Goal: Navigation & Orientation: Find specific page/section

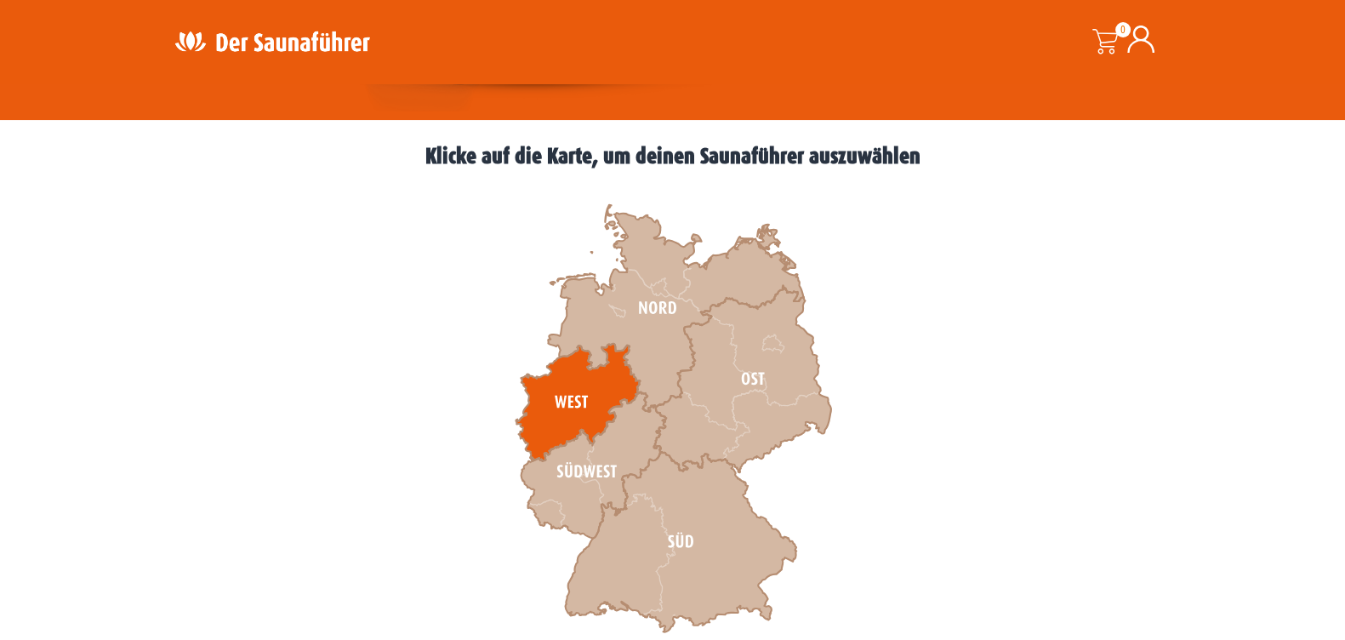
click at [574, 383] on icon at bounding box center [578, 402] width 124 height 117
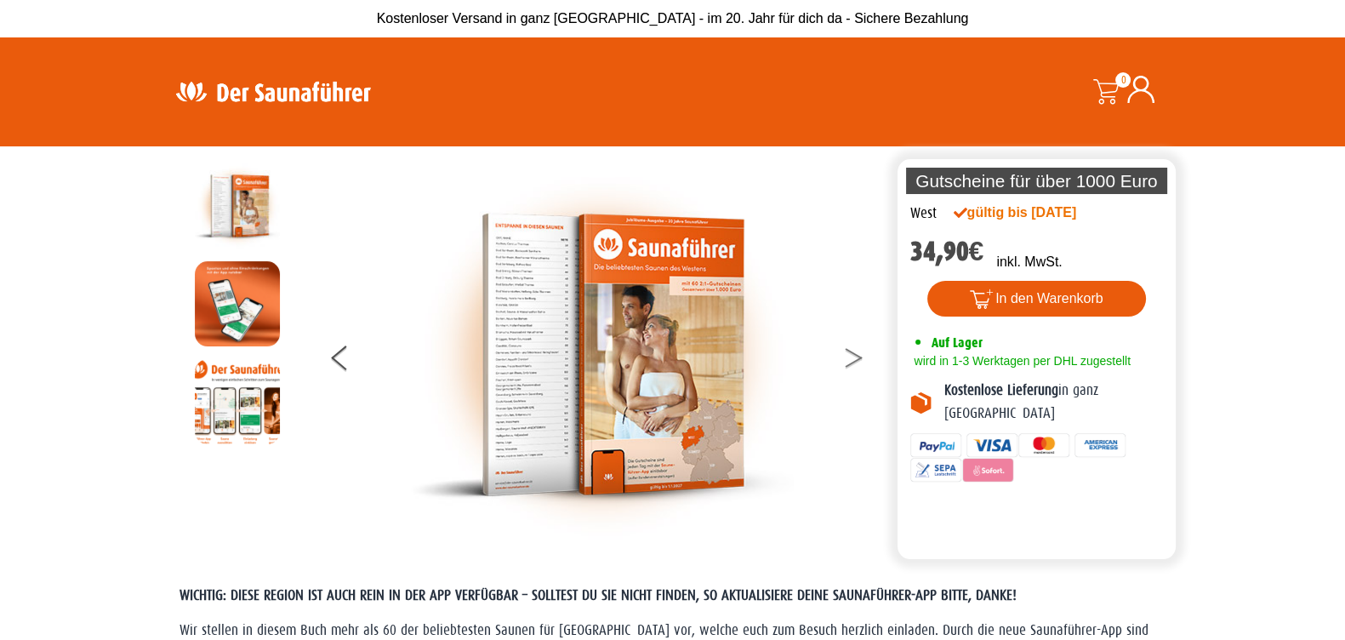
click at [859, 356] on icon at bounding box center [854, 353] width 17 height 11
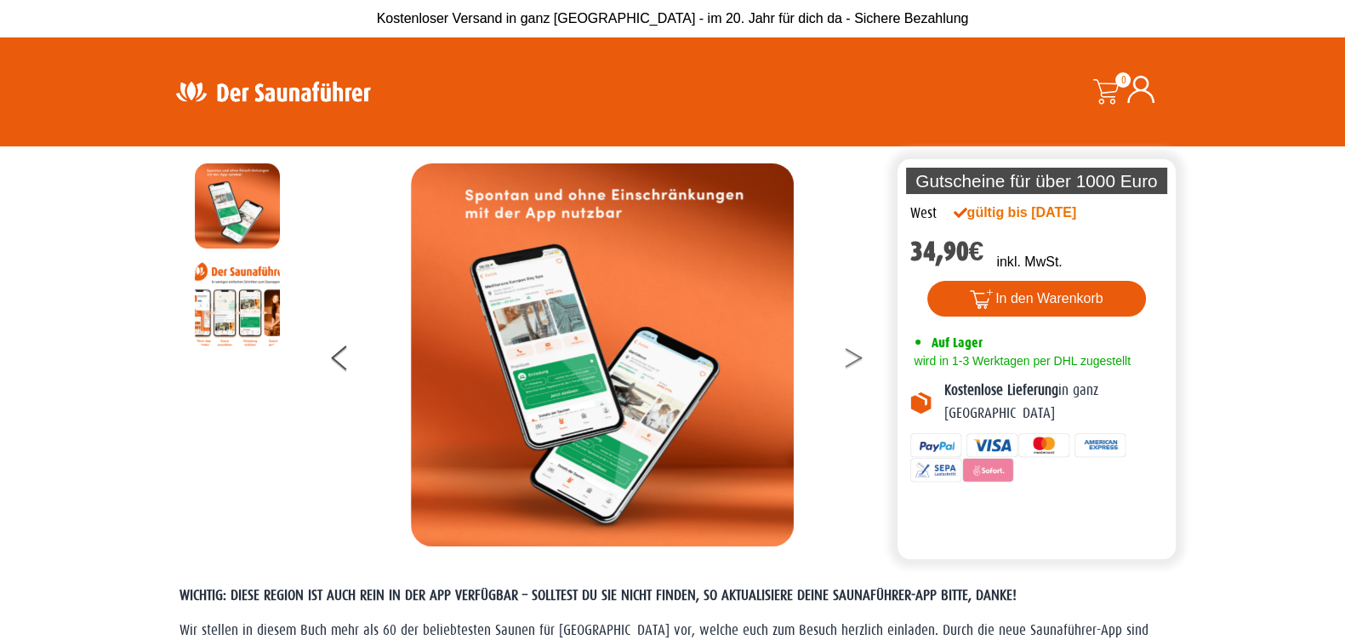
click at [859, 356] on icon at bounding box center [854, 353] width 17 height 11
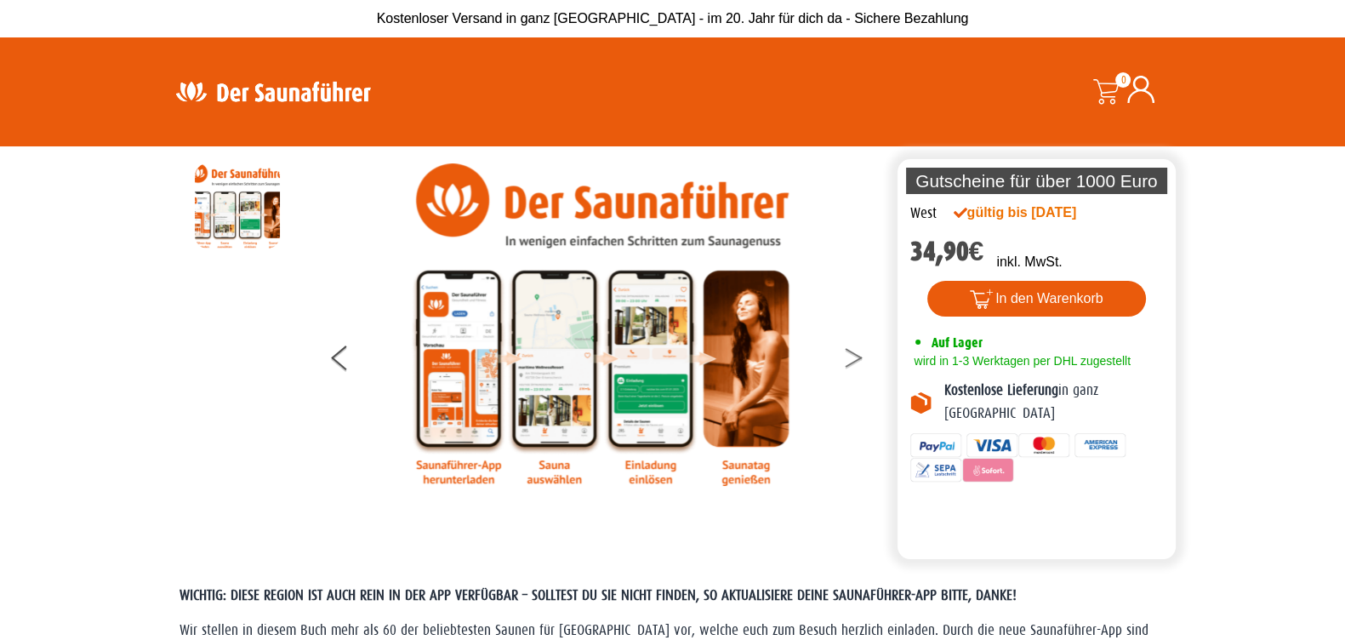
click at [859, 356] on icon at bounding box center [854, 353] width 17 height 11
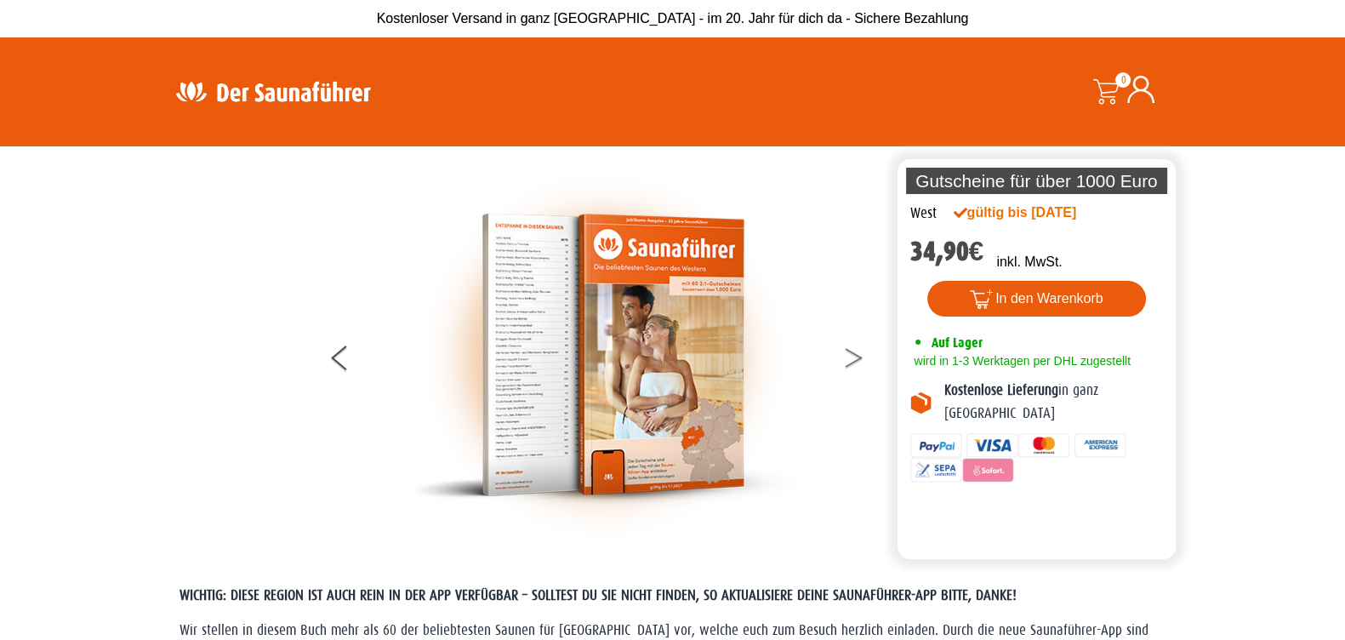
click at [859, 356] on icon at bounding box center [854, 353] width 17 height 11
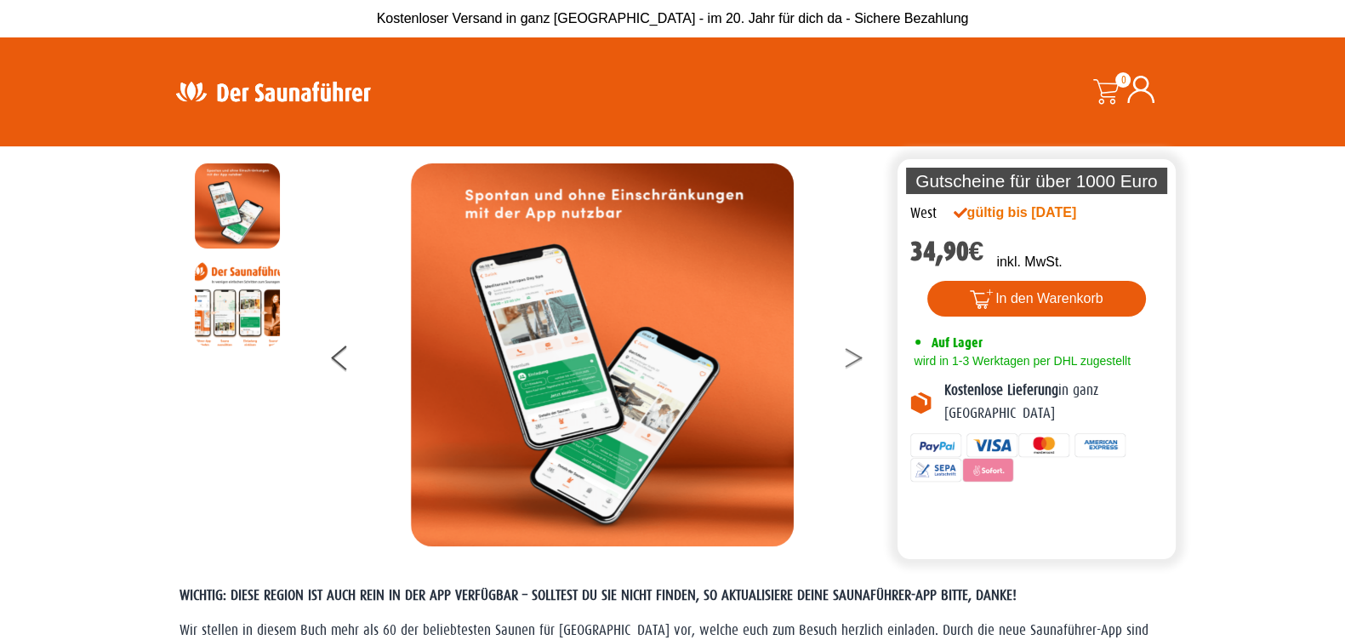
click at [859, 356] on icon at bounding box center [854, 353] width 17 height 11
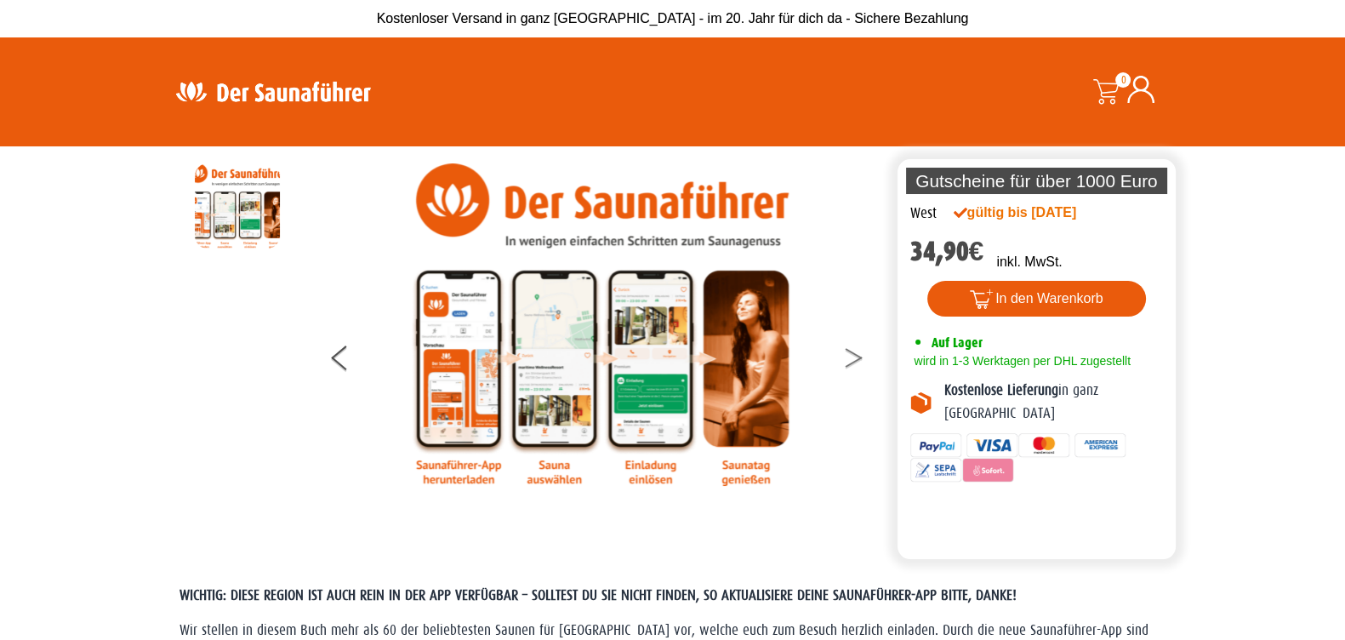
click at [859, 356] on icon at bounding box center [854, 353] width 17 height 11
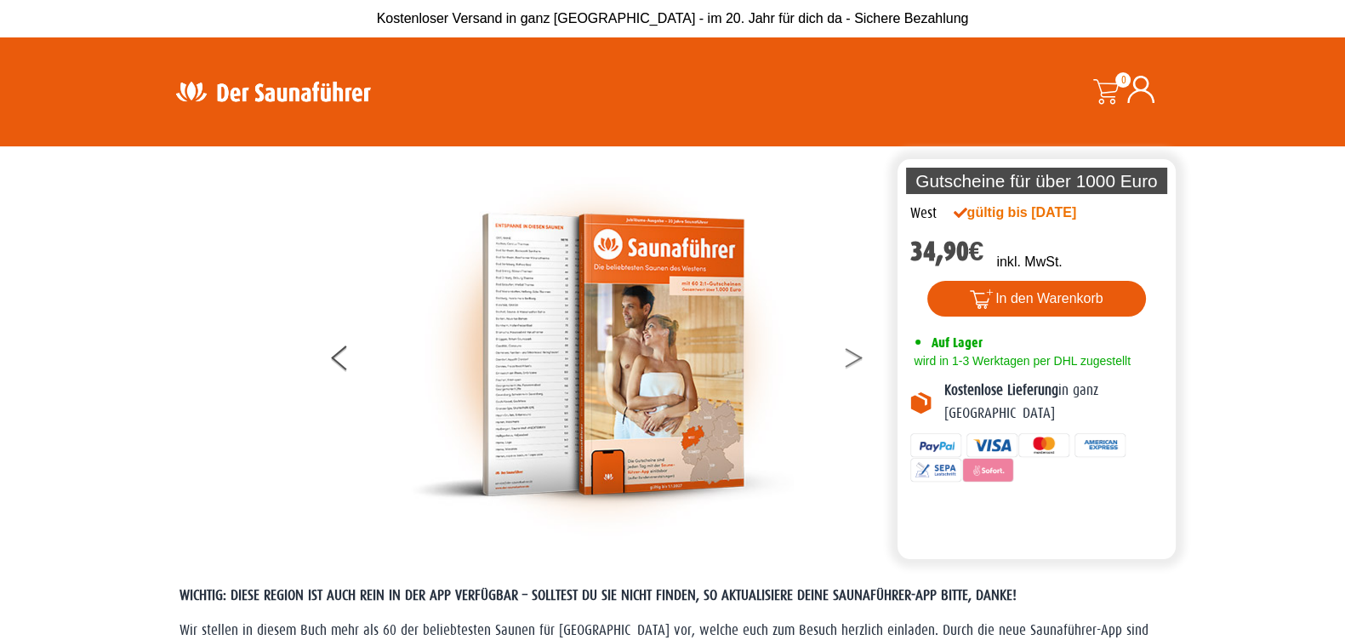
click at [859, 356] on icon at bounding box center [854, 353] width 17 height 11
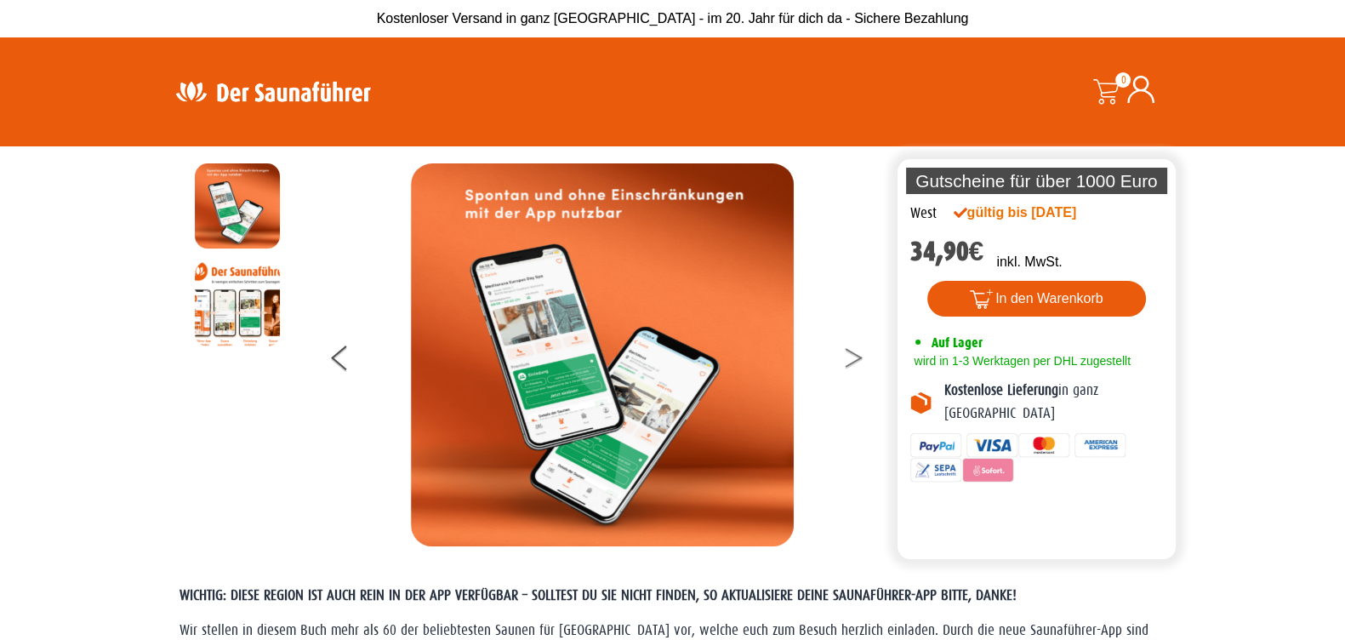
click at [859, 356] on icon at bounding box center [854, 353] width 17 height 11
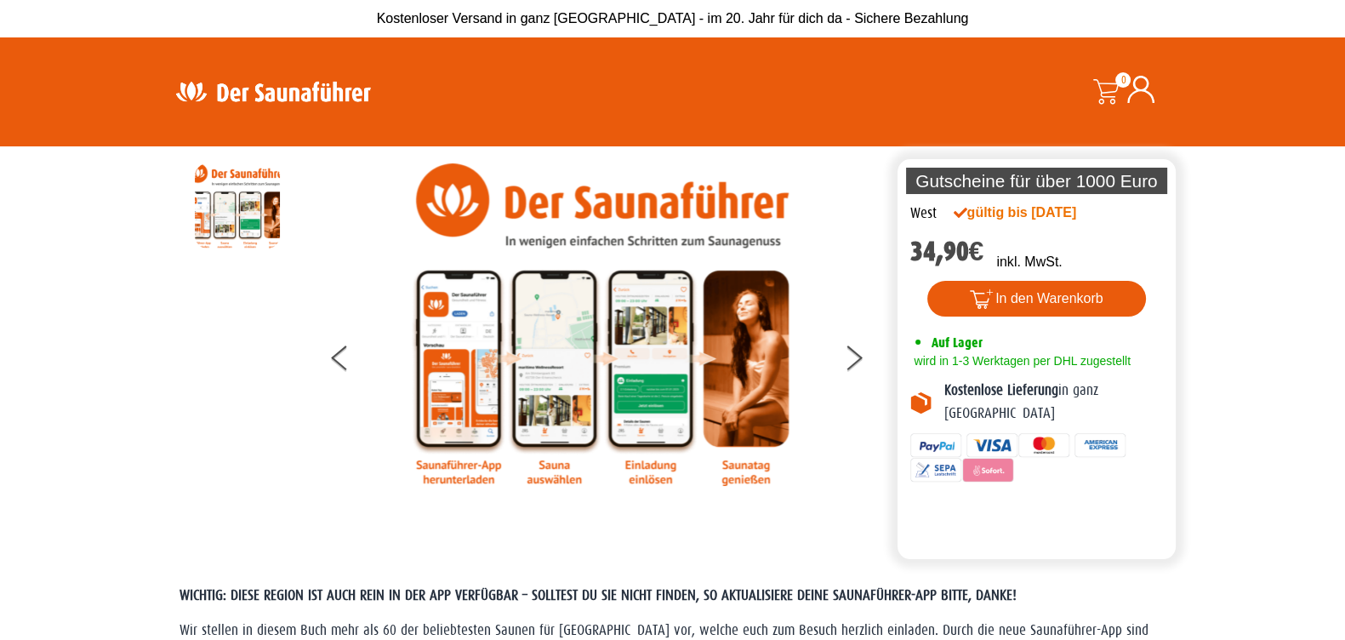
click at [1257, 448] on section "Die perfekte Alternative Die perfekte Alternative Gutscheine für über 1000 Euro…" at bounding box center [672, 352] width 1345 height 413
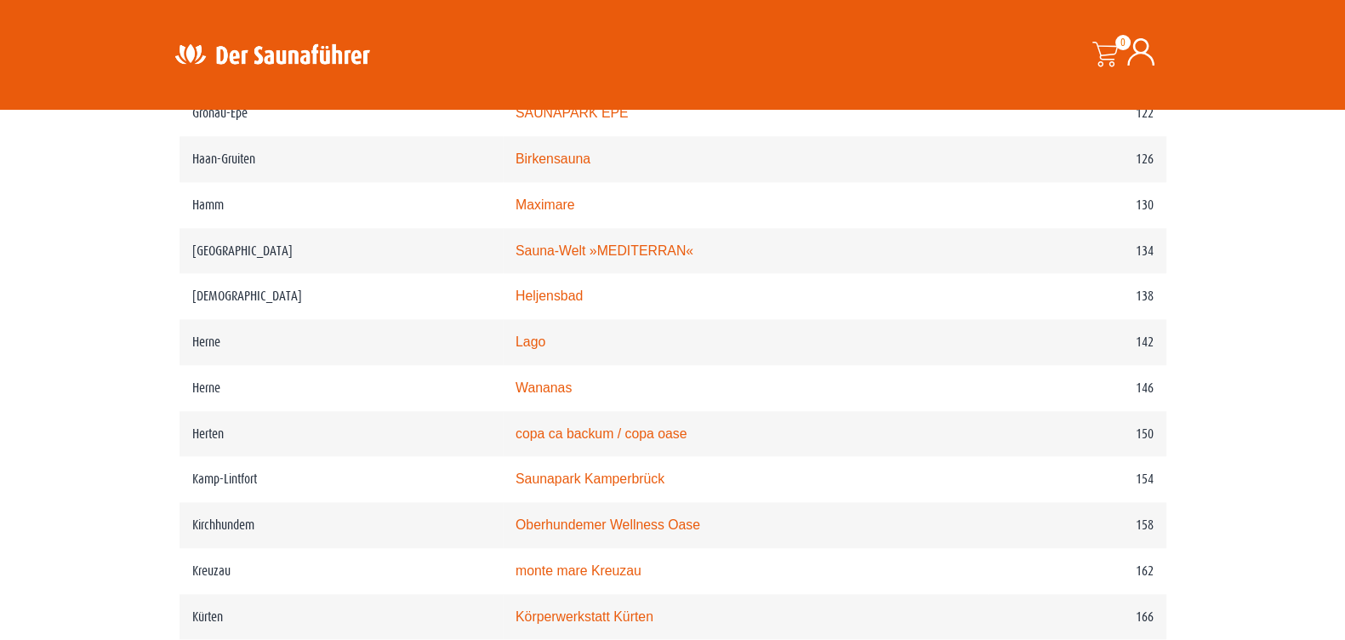
scroll to position [2055, 0]
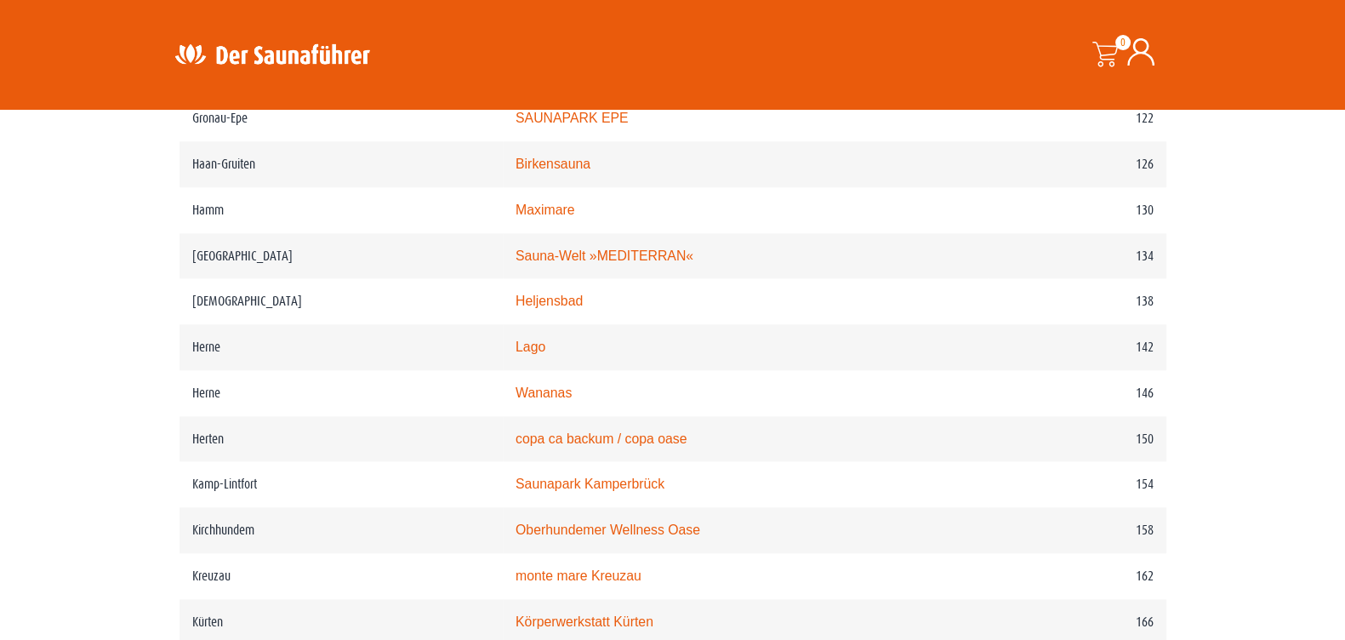
click at [235, 56] on img at bounding box center [272, 53] width 221 height 33
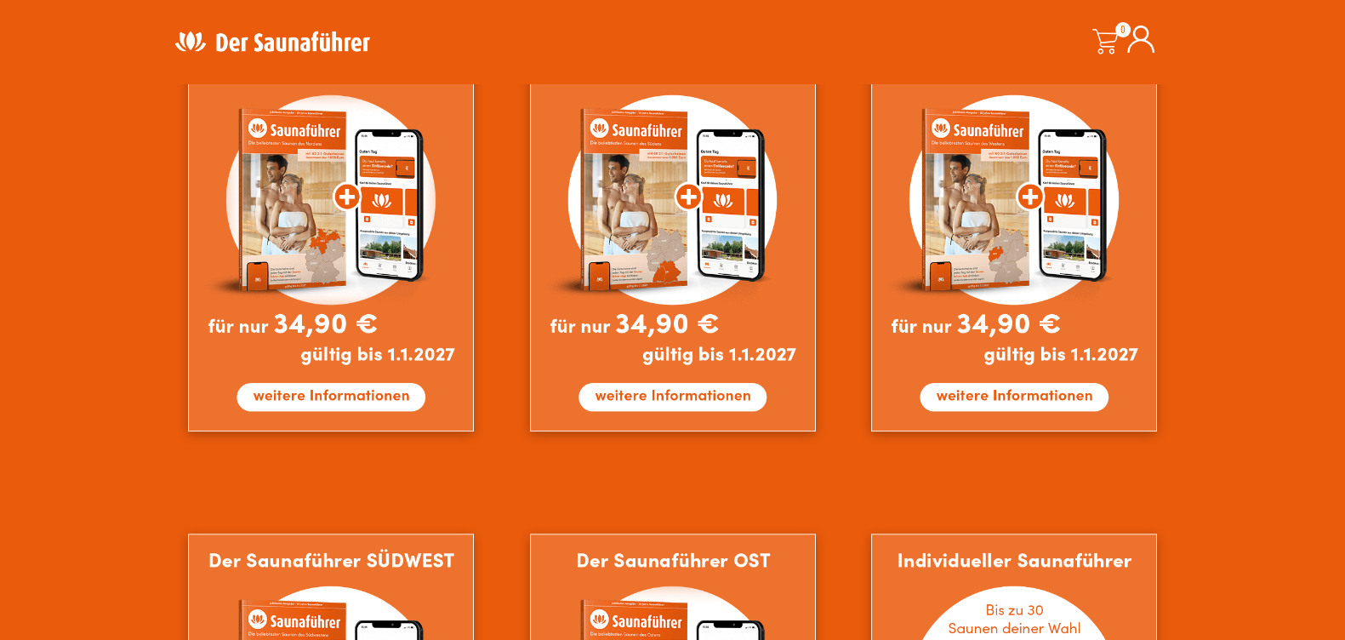
scroll to position [1106, 0]
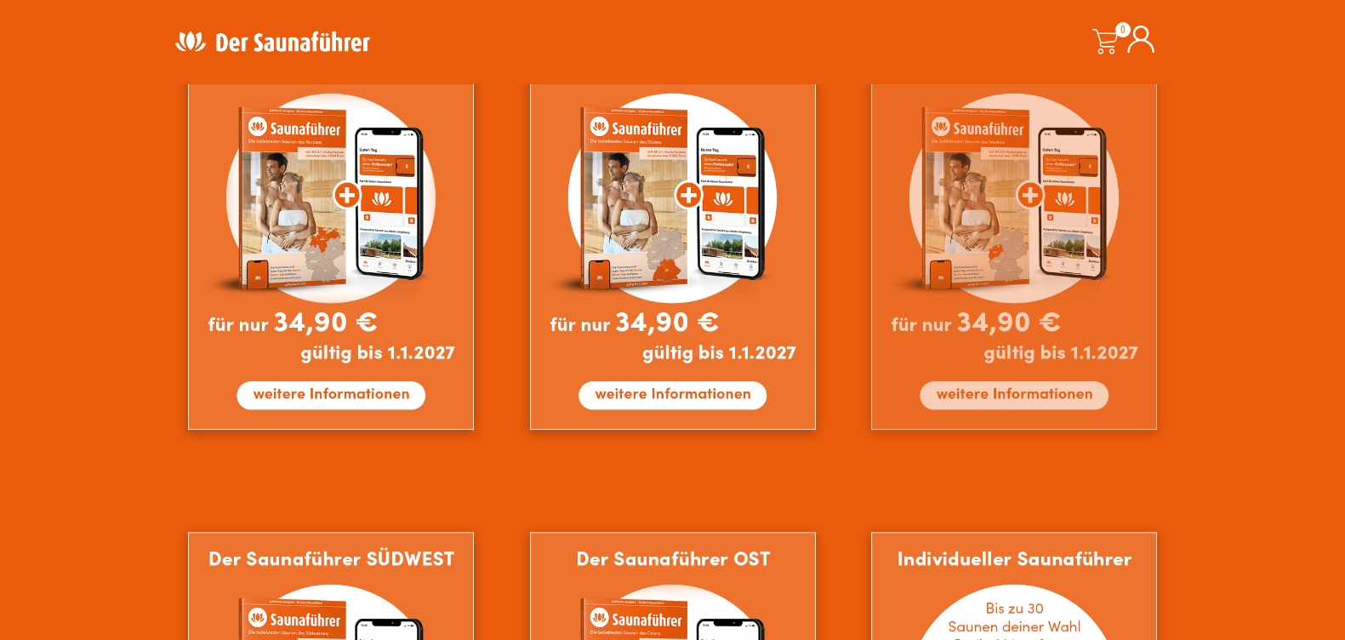
click at [994, 391] on img at bounding box center [1014, 235] width 286 height 389
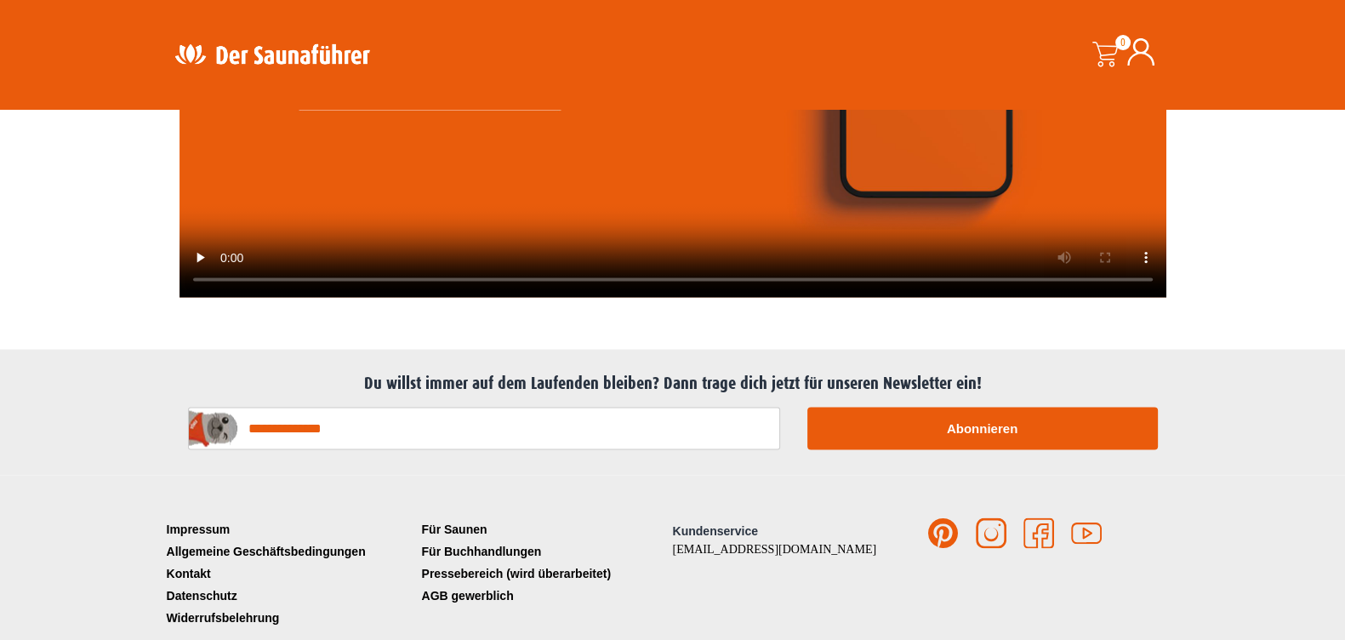
scroll to position [4310, 0]
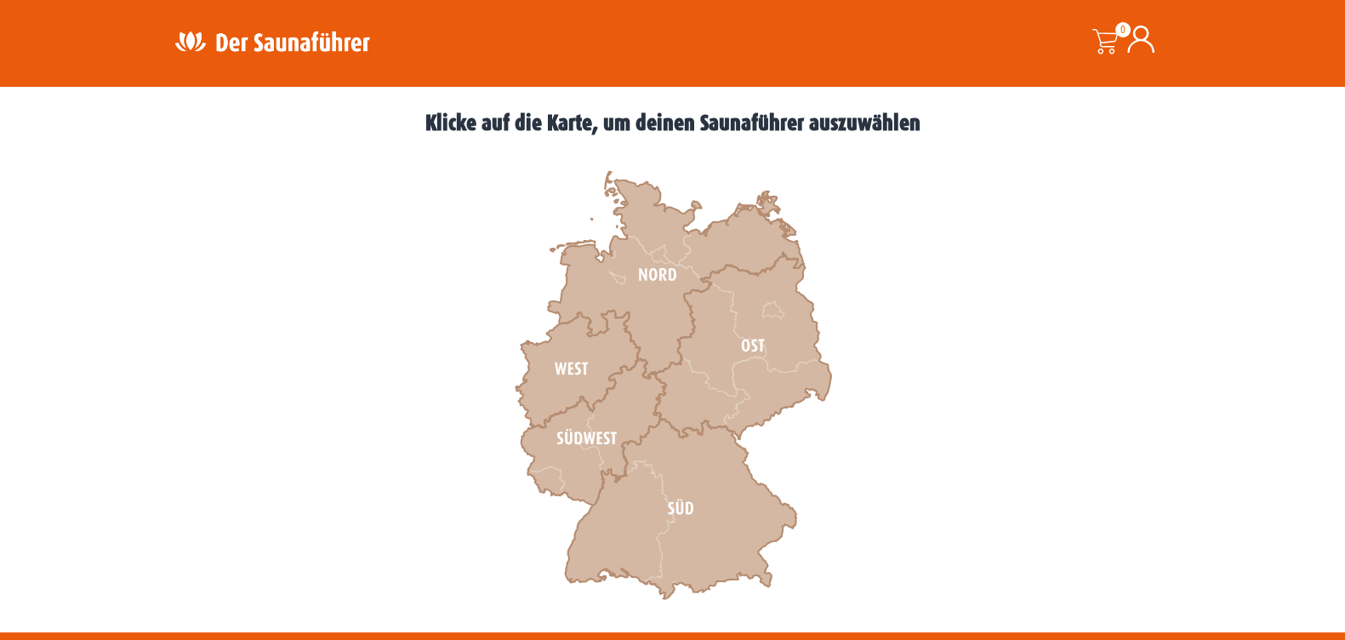
scroll to position [468, 0]
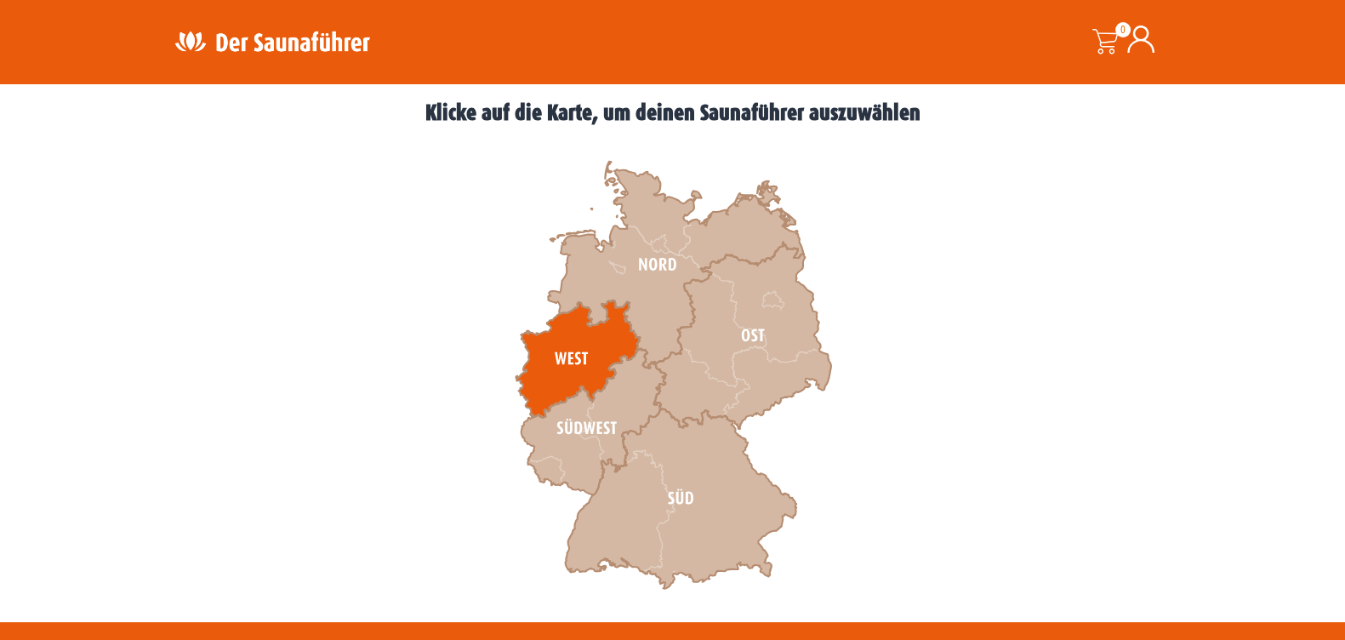
click at [570, 350] on icon at bounding box center [578, 358] width 124 height 117
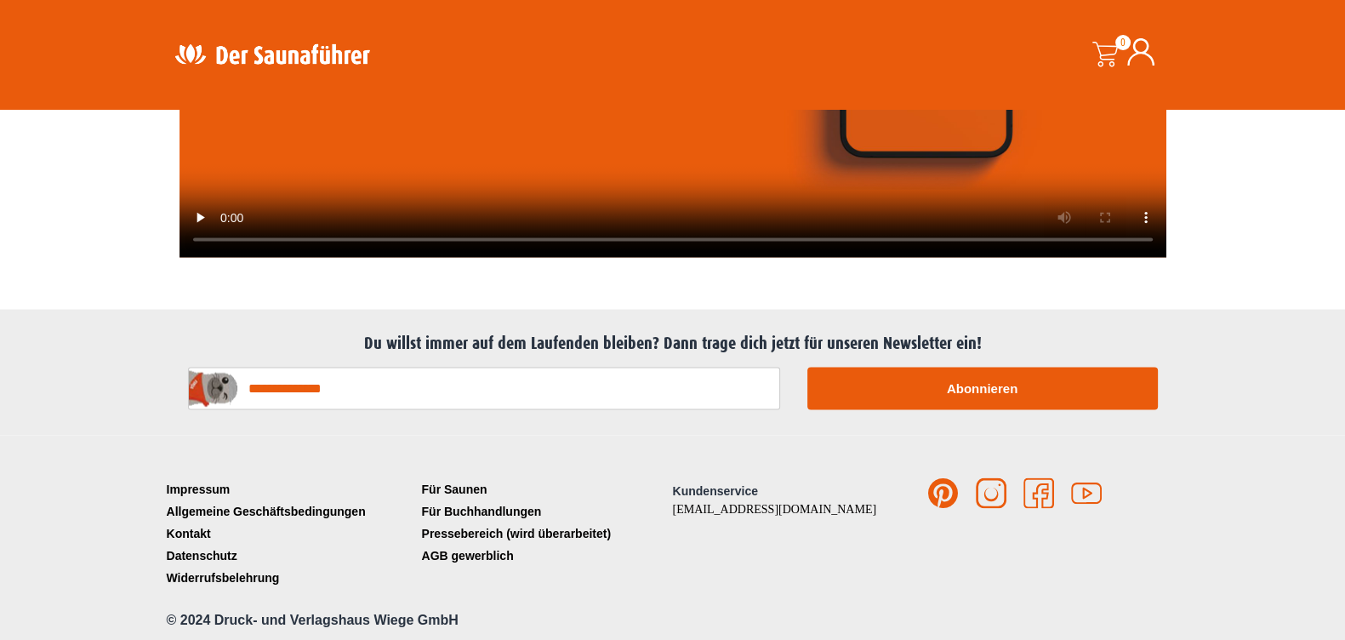
scroll to position [4310, 0]
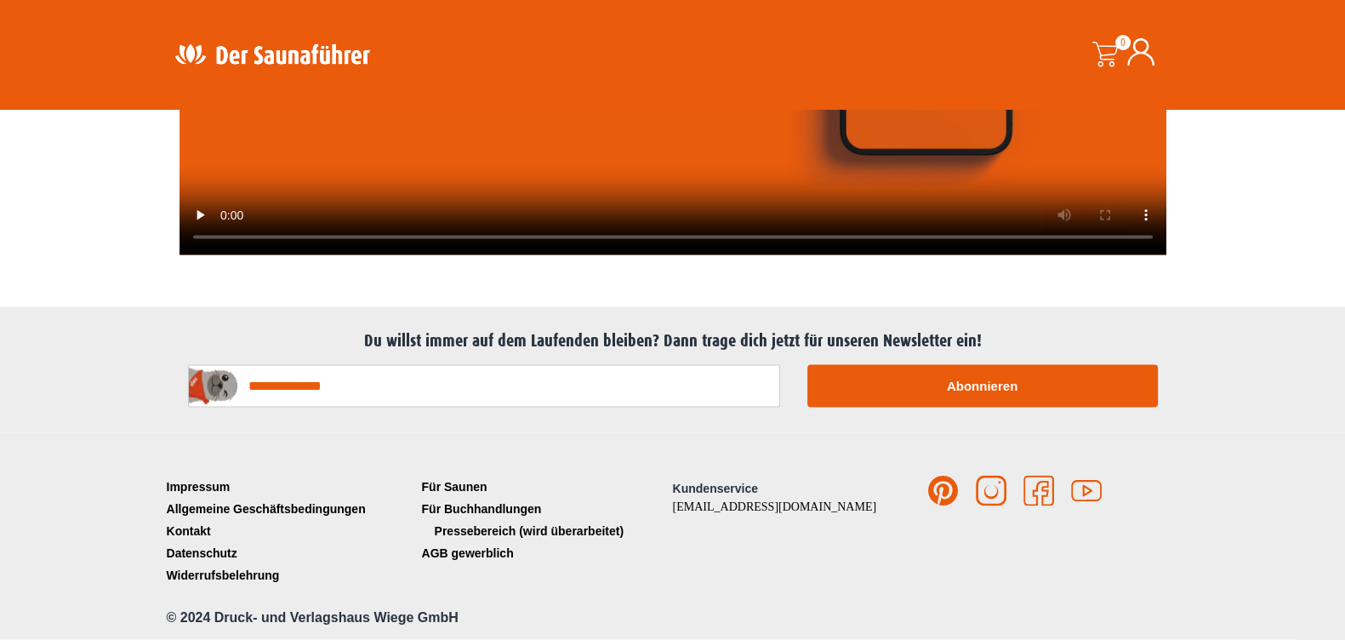
click at [509, 525] on link "Pressebereich (wird überarbeitet)" at bounding box center [545, 531] width 255 height 22
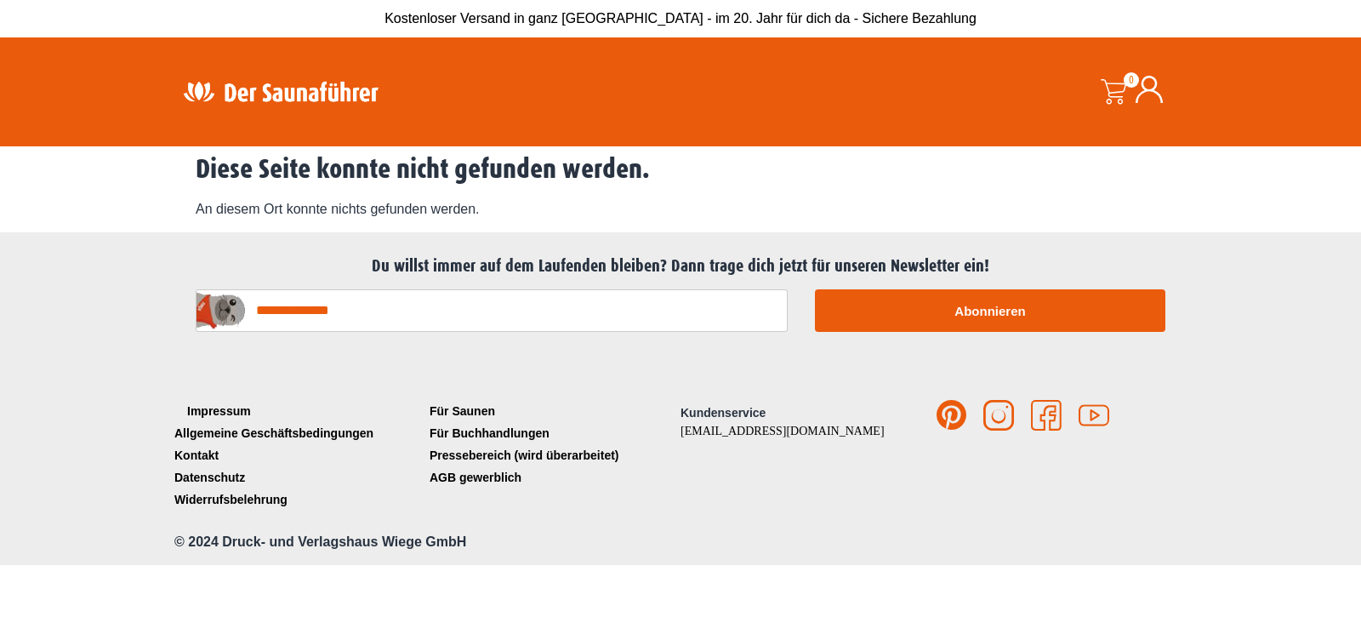
click at [215, 400] on link "Impressum" at bounding box center [297, 411] width 255 height 22
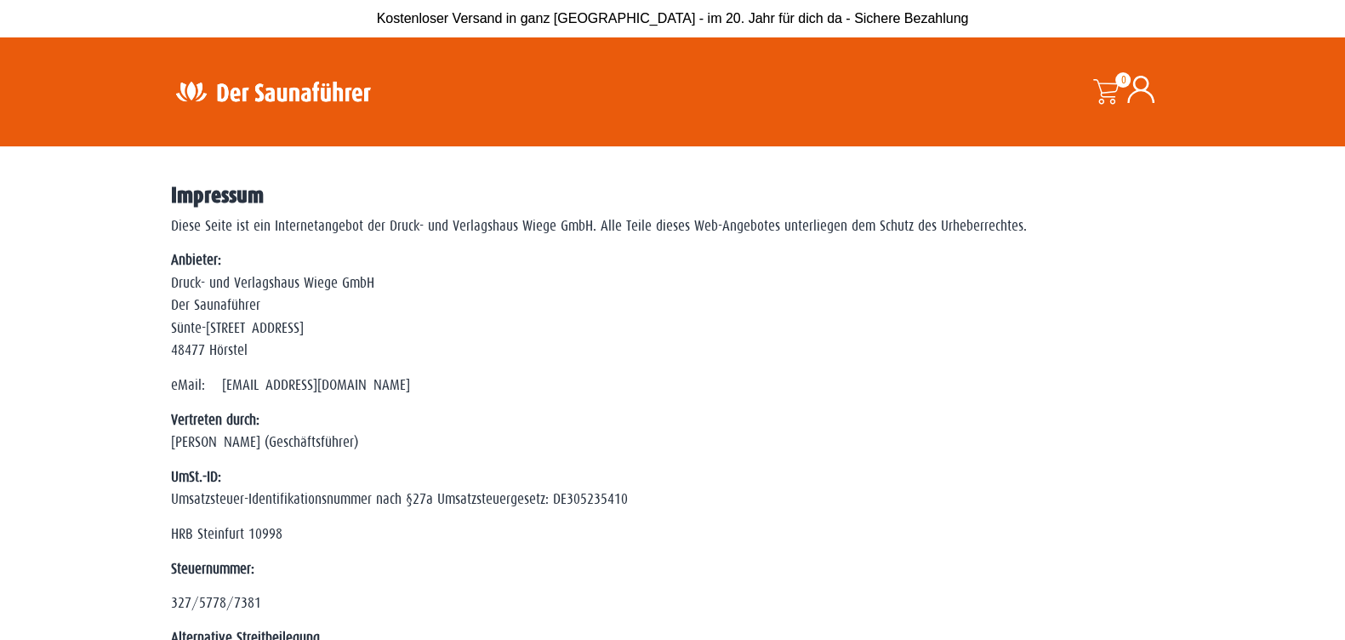
click at [261, 102] on img at bounding box center [273, 91] width 221 height 33
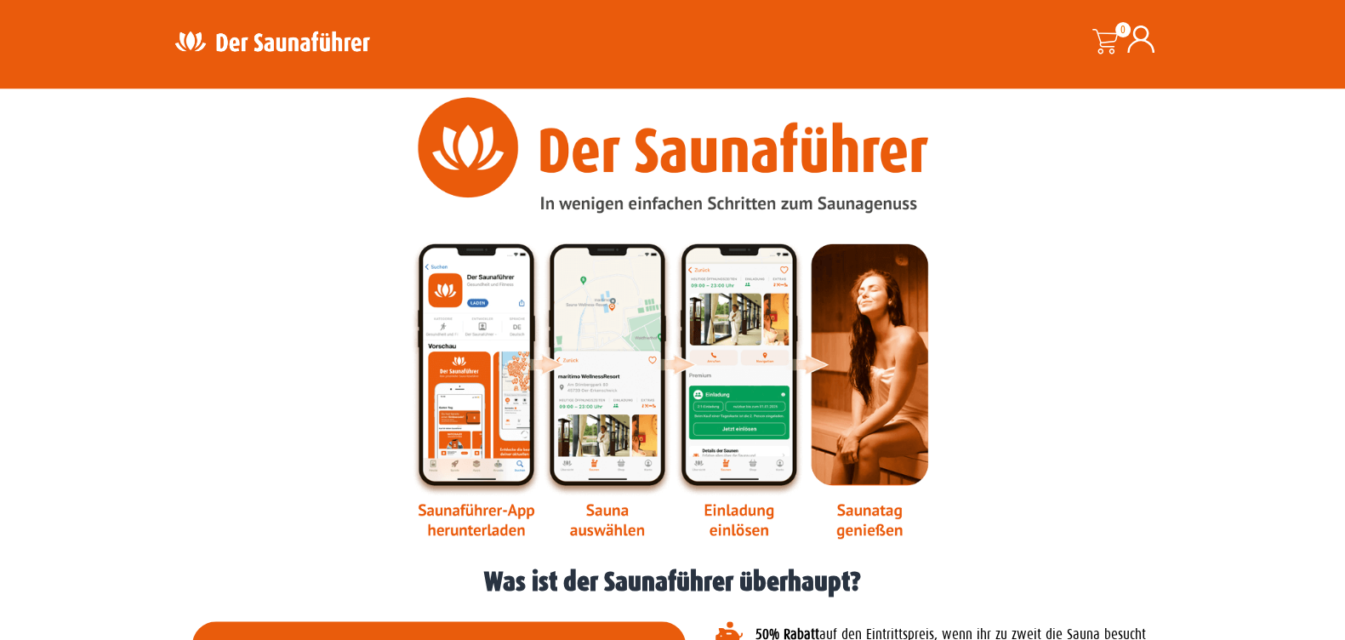
scroll to position [2000, 0]
